Goal: Book appointment/travel/reservation

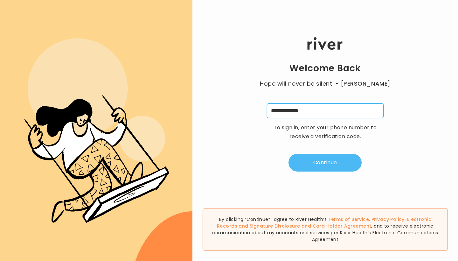
type input "**********"
click at [337, 167] on button "Continue" at bounding box center [325, 163] width 73 height 18
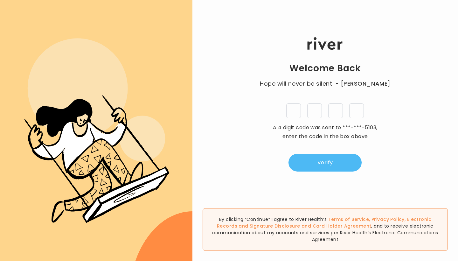
type input "*"
click at [337, 167] on button "Verify" at bounding box center [325, 163] width 73 height 18
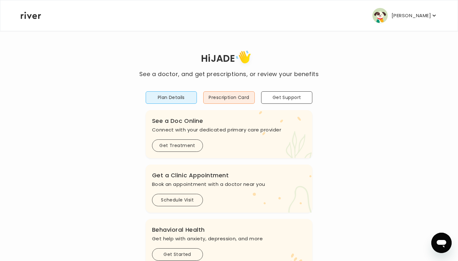
click at [184, 199] on button "Schedule Visit" at bounding box center [177, 200] width 51 height 12
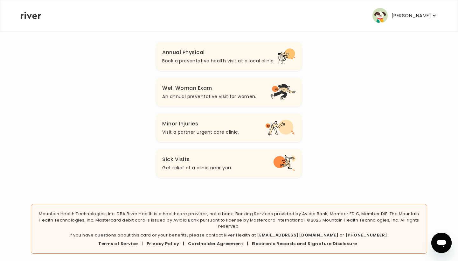
scroll to position [76, 0]
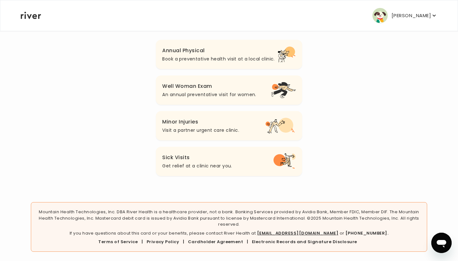
click at [229, 158] on h3 "Sick Visits" at bounding box center [197, 157] width 70 height 9
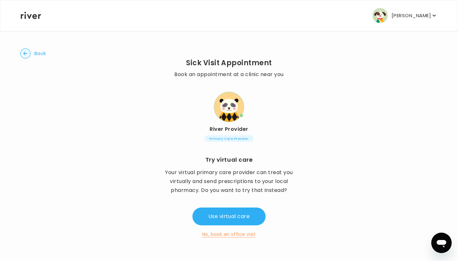
click at [28, 49] on icon "button" at bounding box center [25, 53] width 10 height 10
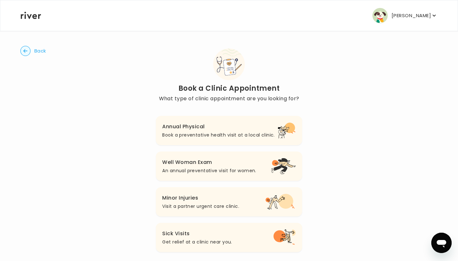
scroll to position [76, 0]
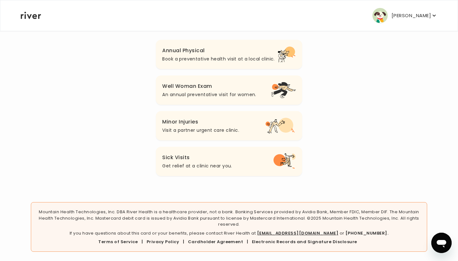
click at [178, 133] on p "Visit a partner urgent care clinic." at bounding box center [200, 130] width 77 height 8
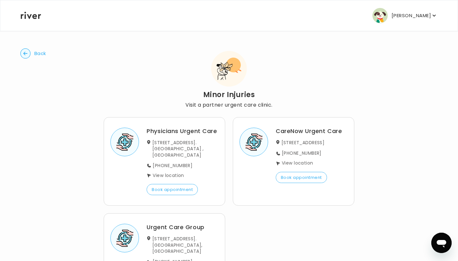
click at [28, 54] on circle "button" at bounding box center [26, 54] width 10 height 10
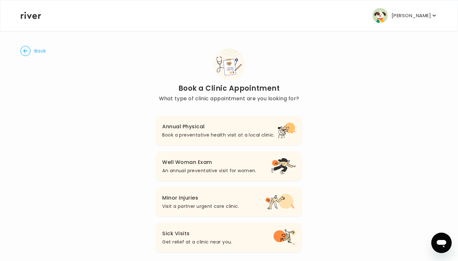
scroll to position [76, 0]
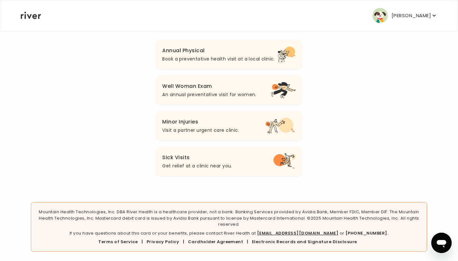
click at [178, 125] on h3 "Minor Injuries" at bounding box center [200, 121] width 77 height 9
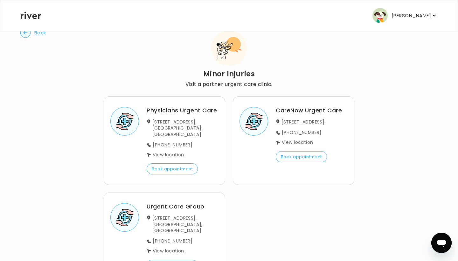
click at [25, 33] on icon "button" at bounding box center [25, 33] width 4 height 4
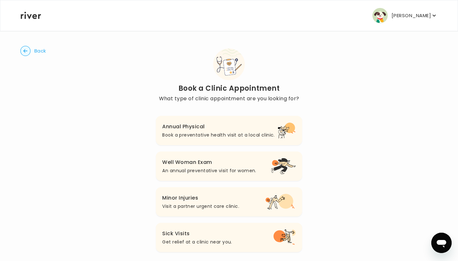
click at [33, 49] on button "Back" at bounding box center [33, 51] width 26 height 10
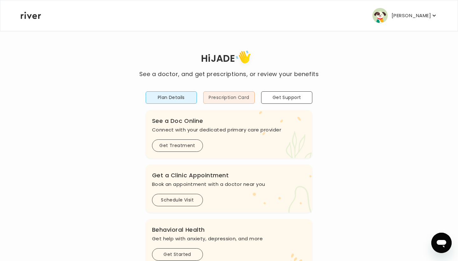
click at [241, 99] on button "Prescription Card" at bounding box center [229, 97] width 52 height 12
